Goal: Task Accomplishment & Management: Complete application form

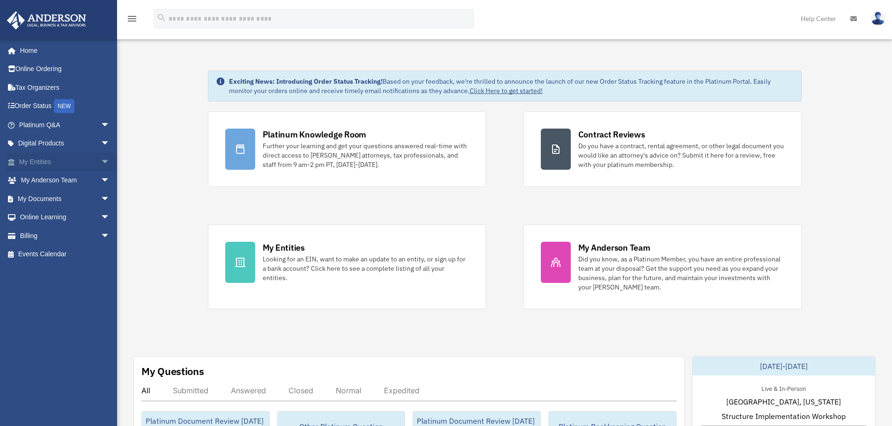
click at [88, 163] on link "My Entities arrow_drop_down" at bounding box center [65, 162] width 117 height 19
click at [101, 200] on span "arrow_drop_down" at bounding box center [110, 199] width 19 height 19
click at [77, 234] on link "Meeting Minutes" at bounding box center [68, 236] width 111 height 19
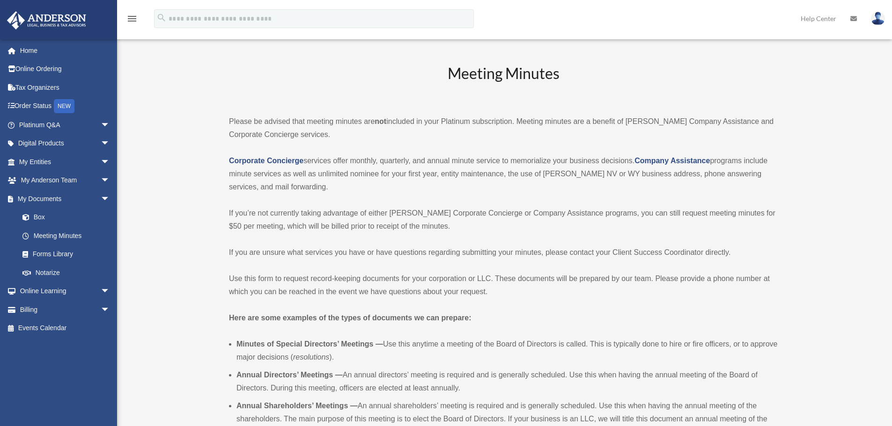
click at [419, 195] on div "Meeting Minutes Please be advised that meeting minutes are not included in your…" at bounding box center [503, 397] width 549 height 669
click at [322, 169] on p "Corporate Concierge services offer monthly, quarterly, and annual minute servic…" at bounding box center [503, 173] width 549 height 39
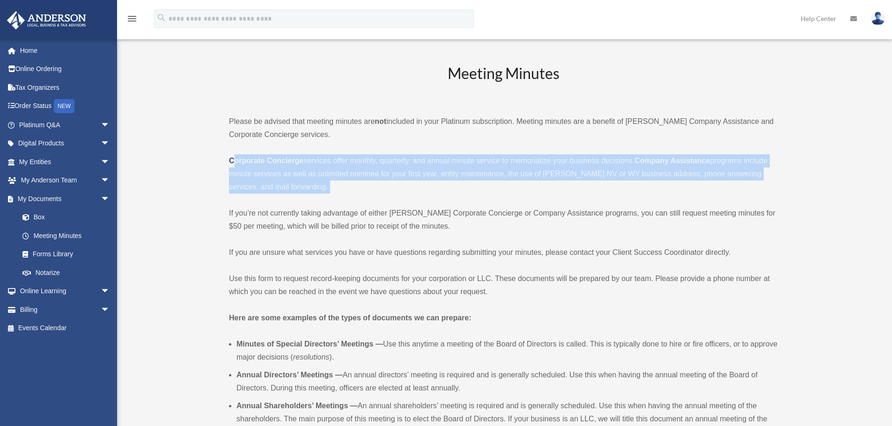
click at [322, 169] on p "Corporate Concierge services offer monthly, quarterly, and annual minute servic…" at bounding box center [503, 173] width 549 height 39
click at [364, 170] on p "Corporate Concierge services offer monthly, quarterly, and annual minute servic…" at bounding box center [503, 173] width 549 height 39
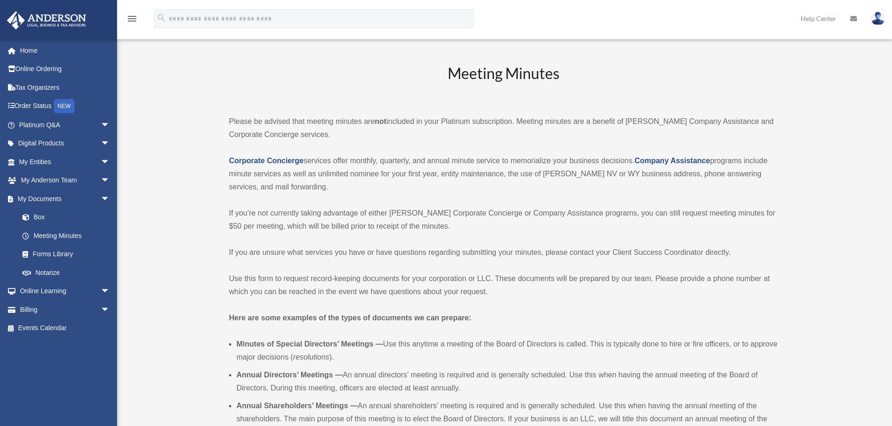
click at [267, 128] on p "Please be advised that meeting minutes are not included in your Platinum subscr…" at bounding box center [503, 128] width 549 height 26
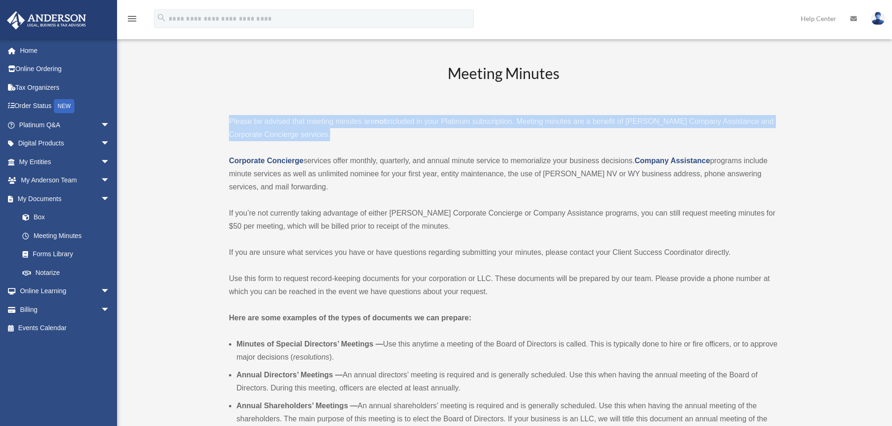
click at [267, 128] on p "Please be advised that meeting minutes are not included in your Platinum subscr…" at bounding box center [503, 128] width 549 height 26
click at [243, 121] on p "Please be advised that meeting minutes are not included in your Platinum subscr…" at bounding box center [503, 128] width 549 height 26
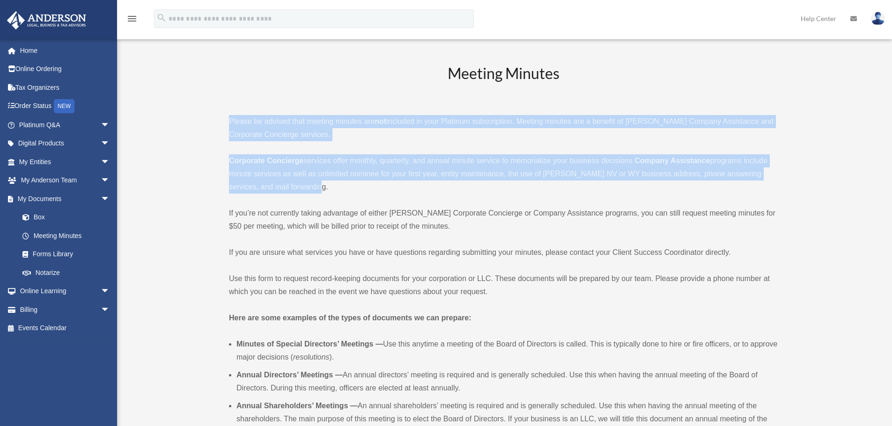
drag, startPoint x: 226, startPoint y: 117, endPoint x: 336, endPoint y: 182, distance: 127.1
click at [336, 182] on p "Corporate Concierge services offer monthly, quarterly, and annual minute servic…" at bounding box center [503, 173] width 549 height 39
drag, startPoint x: 336, startPoint y: 182, endPoint x: 228, endPoint y: 125, distance: 121.9
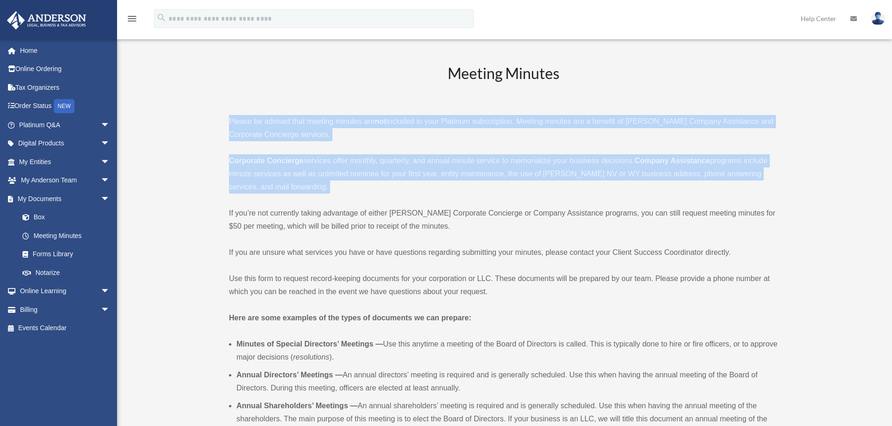
drag, startPoint x: 223, startPoint y: 125, endPoint x: 319, endPoint y: 188, distance: 114.2
click at [319, 188] on p "Corporate Concierge services offer monthly, quarterly, and annual minute servic…" at bounding box center [503, 173] width 549 height 39
drag, startPoint x: 332, startPoint y: 188, endPoint x: 226, endPoint y: 118, distance: 127.2
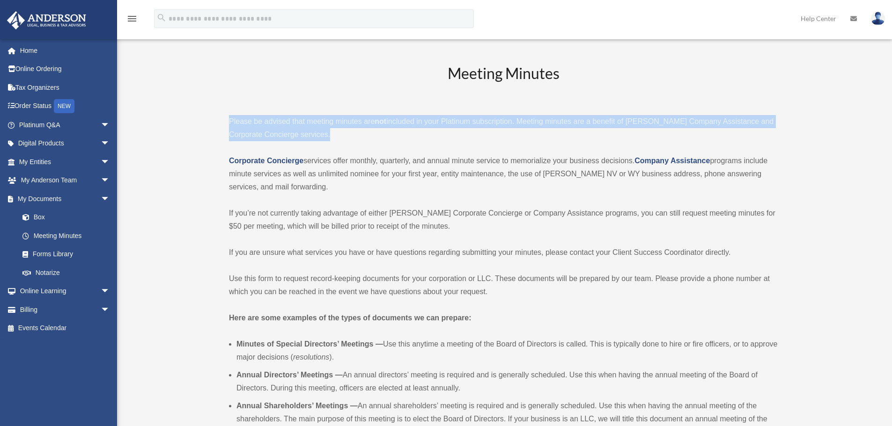
click at [264, 124] on p "Please be advised that meeting minutes are not included in your Platinum subscr…" at bounding box center [503, 128] width 549 height 26
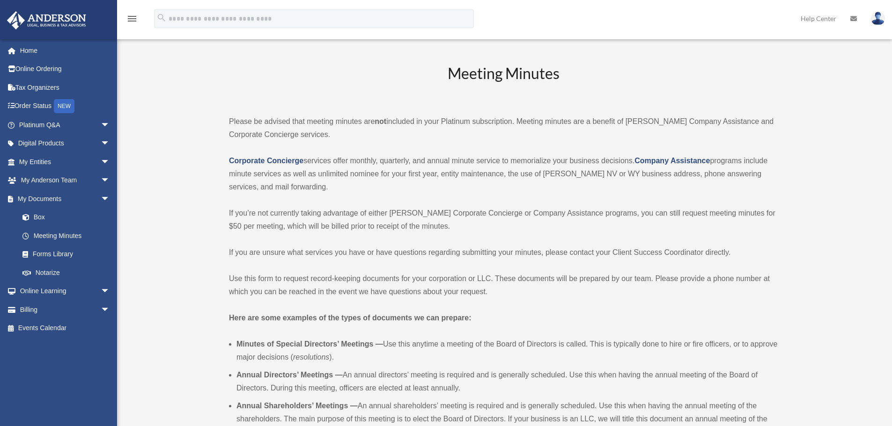
click at [332, 233] on p "If you’re not currently taking advantage of either [PERSON_NAME] Corporate Conc…" at bounding box center [503, 220] width 549 height 26
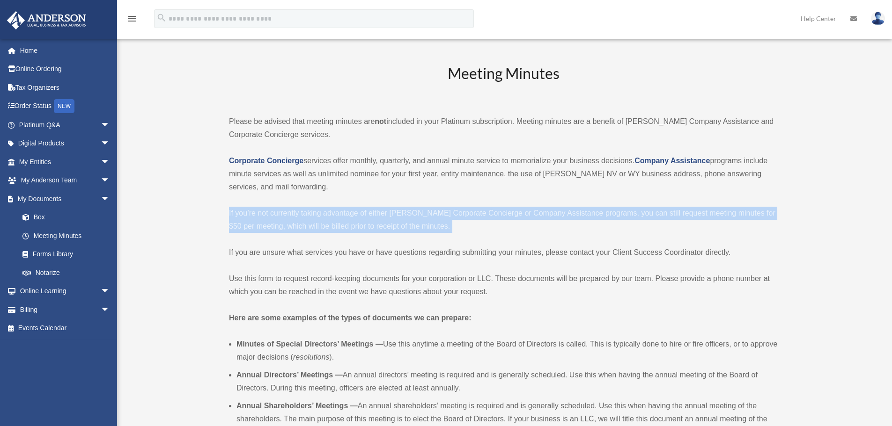
click at [332, 233] on p "If you’re not currently taking advantage of either [PERSON_NAME] Corporate Conc…" at bounding box center [503, 220] width 549 height 26
click at [298, 223] on p "If you’re not currently taking advantage of either [PERSON_NAME] Corporate Conc…" at bounding box center [503, 220] width 549 height 26
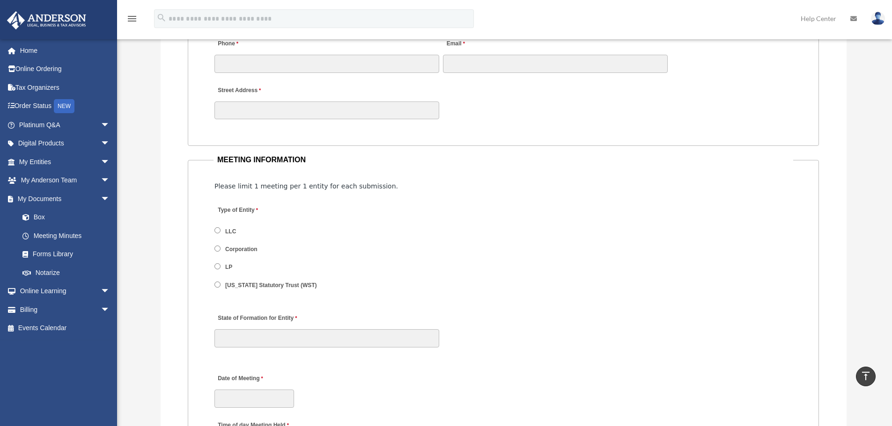
scroll to position [1030, 0]
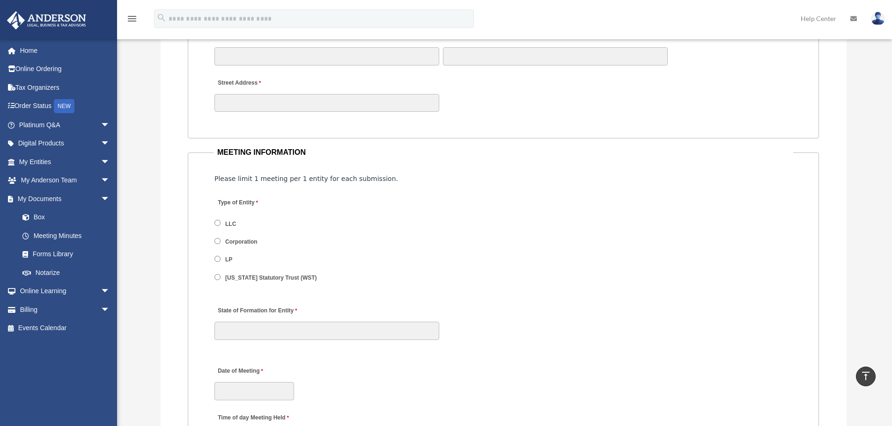
click at [295, 183] on span "Please limit 1 meeting per 1 entity for each submission." at bounding box center [305, 178] width 183 height 7
click at [271, 179] on span "Please limit 1 meeting per 1 entity for each submission." at bounding box center [305, 178] width 183 height 7
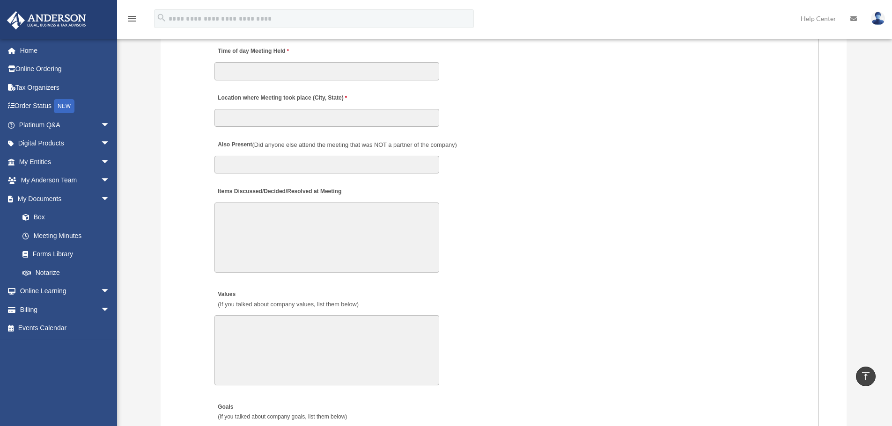
scroll to position [1404, 0]
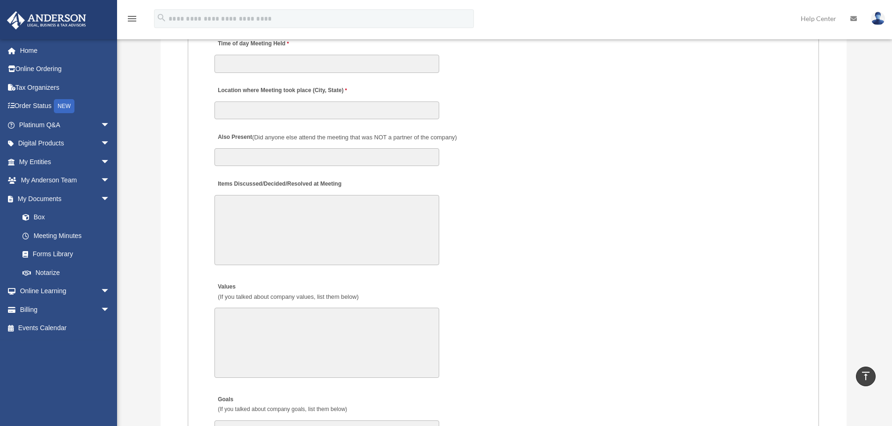
click at [290, 204] on textarea "Items Discussed/Decided/Resolved at Meeting" at bounding box center [326, 230] width 225 height 70
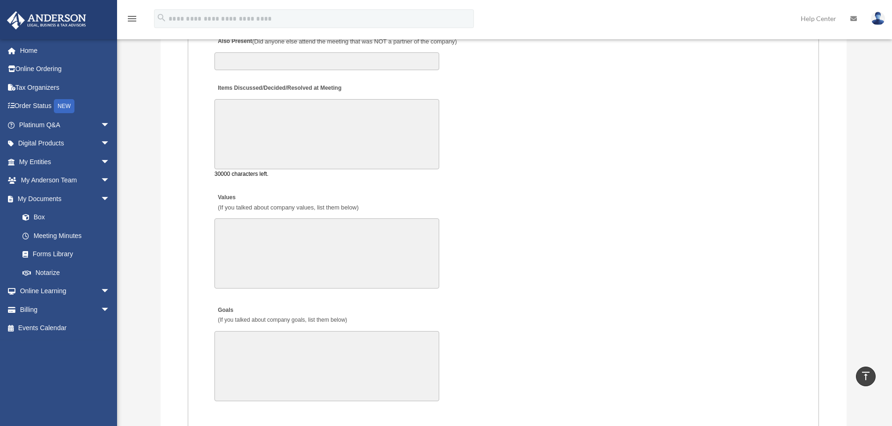
scroll to position [1591, 0]
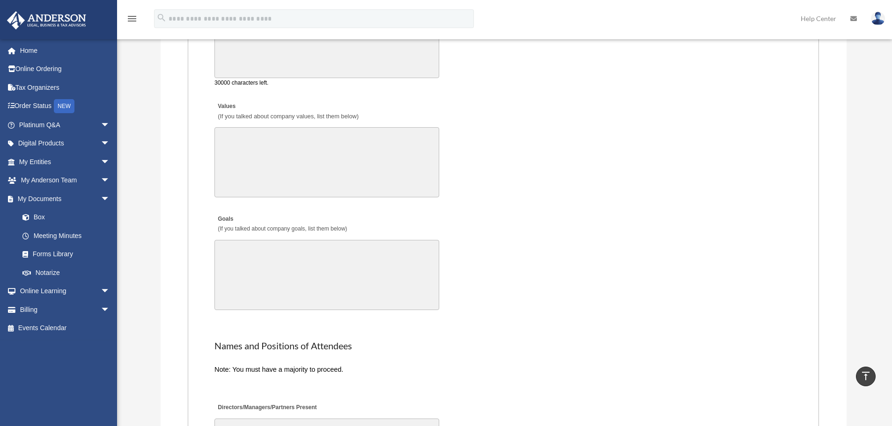
click at [313, 168] on textarea "Values (If you talked about company values, list them below)" at bounding box center [326, 162] width 225 height 70
click at [298, 246] on textarea "Goals (If you talked about company goals, list them below)" at bounding box center [326, 269] width 225 height 70
click at [628, 249] on div "Goals (If you talked about company goals, list them below) 30000 characters lef…" at bounding box center [502, 259] width 579 height 114
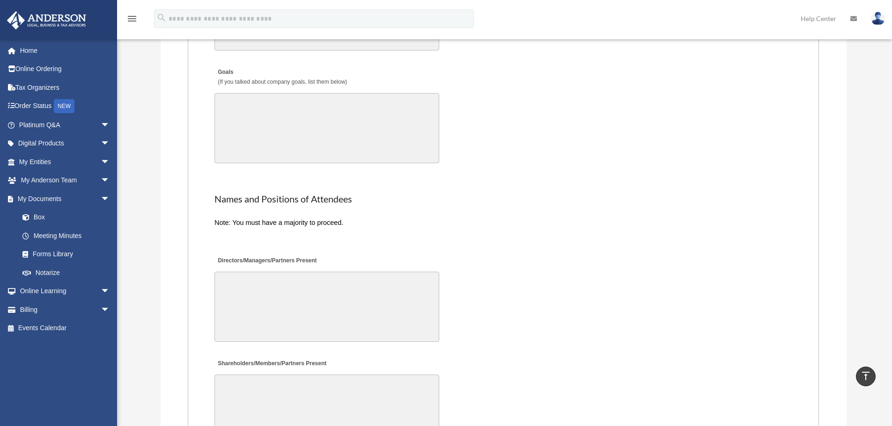
scroll to position [1825, 0]
